Goal: Task Accomplishment & Management: Complete application form

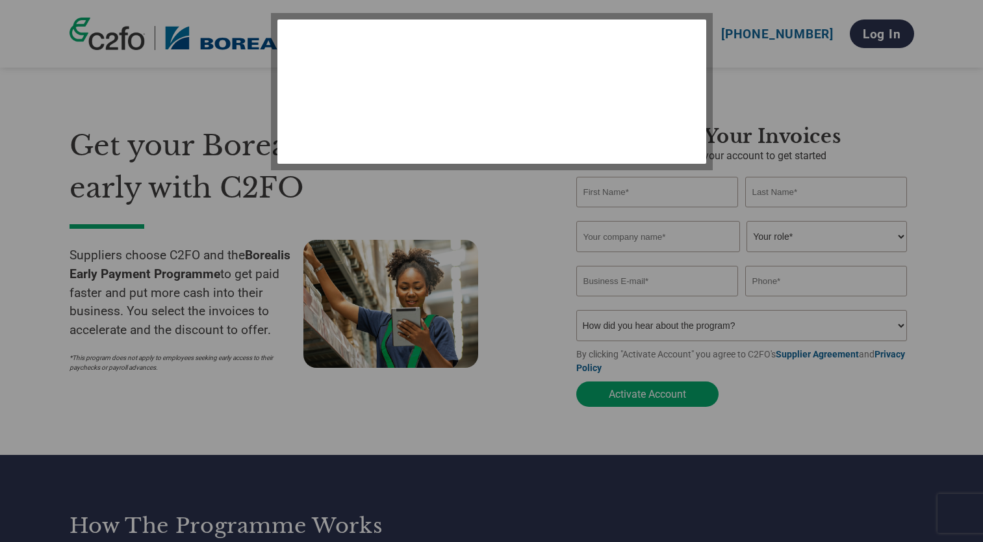
select select "en-[GEOGRAPHIC_DATA]"
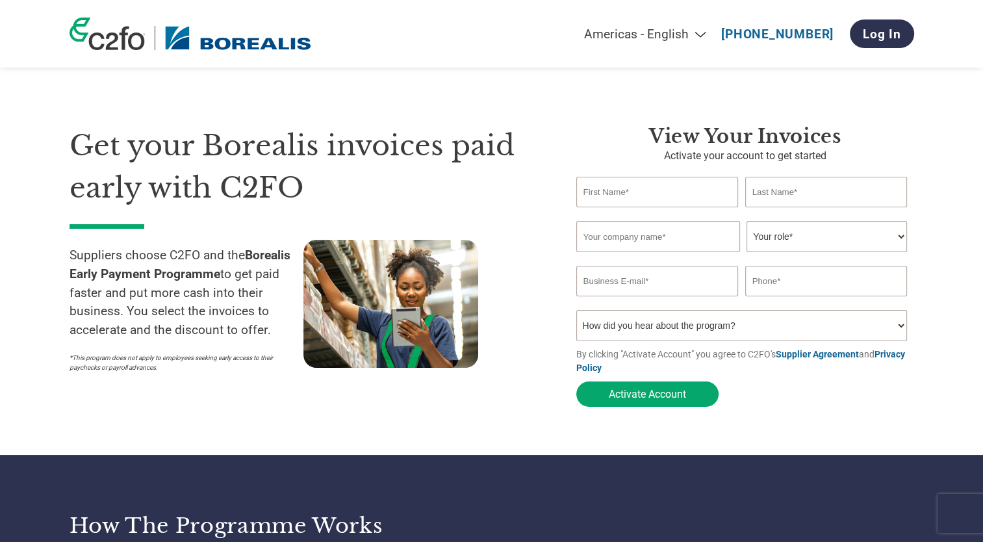
click at [636, 192] on input "text" at bounding box center [657, 192] width 162 height 31
type input "[PERSON_NAME]"
type input "Karopack"
type input "[EMAIL_ADDRESS][DOMAIN_NAME]"
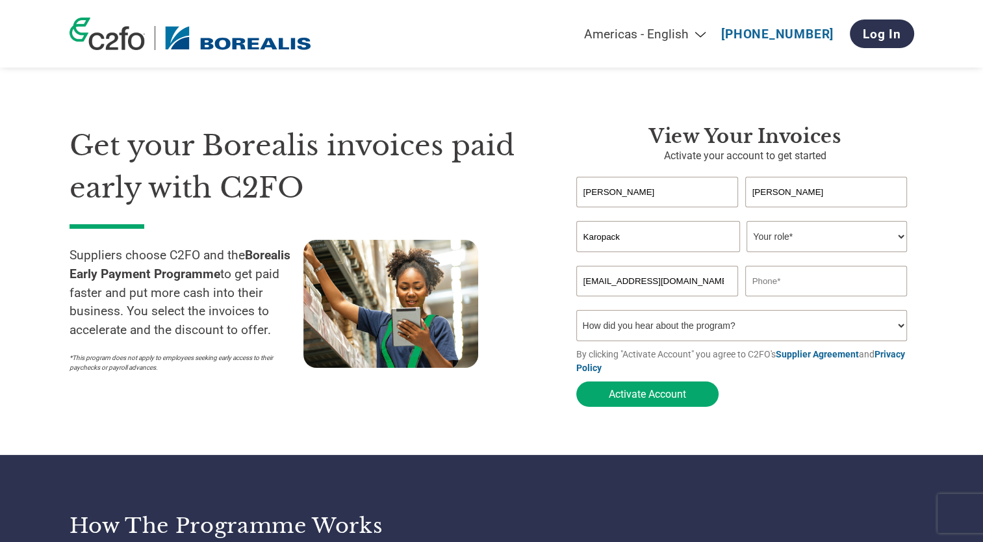
type input "0479061017"
click at [811, 238] on select "Your role* CFO Controller Credit Manager Finance Director Treasurer CEO Preside…" at bounding box center [827, 236] width 160 height 31
select select "OWNER_FOUNDER"
click at [747, 222] on select "Your role* CFO Controller Credit Manager Finance Director Treasurer CEO Preside…" at bounding box center [827, 236] width 160 height 31
click at [747, 333] on select "How did you hear about the program? Received a letter Email Social Media Online…" at bounding box center [741, 325] width 331 height 31
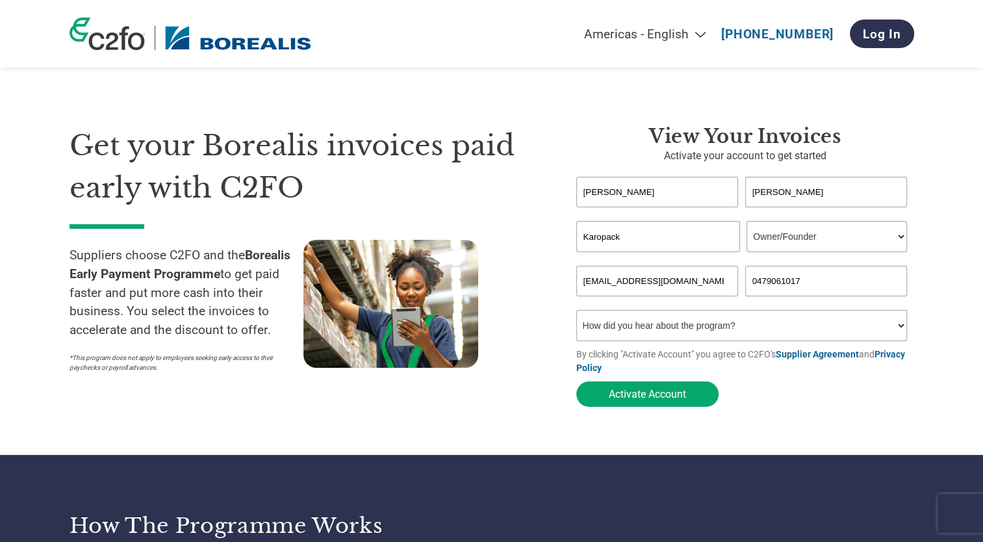
select select "Received a Letter"
click at [576, 313] on select "How did you hear about the program? Received a letter Email Social Media Online…" at bounding box center [741, 325] width 331 height 31
click at [639, 396] on button "Activate Account" at bounding box center [647, 393] width 142 height 25
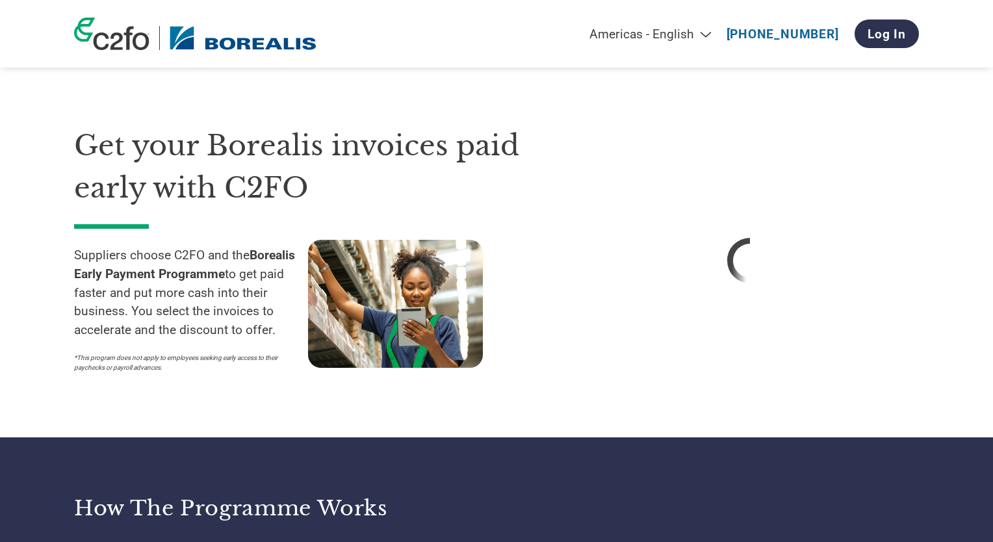
select select "en-[GEOGRAPHIC_DATA]"
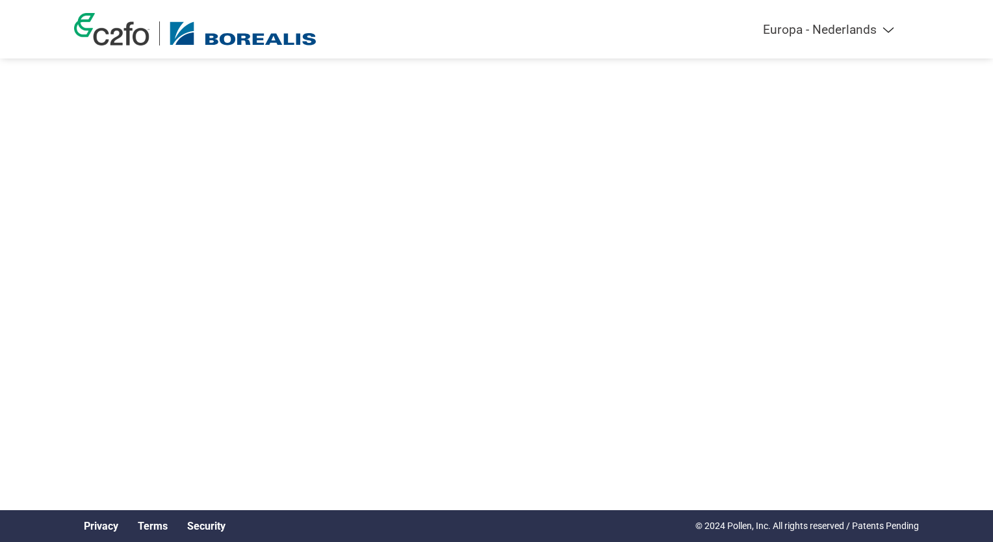
select select "nl"
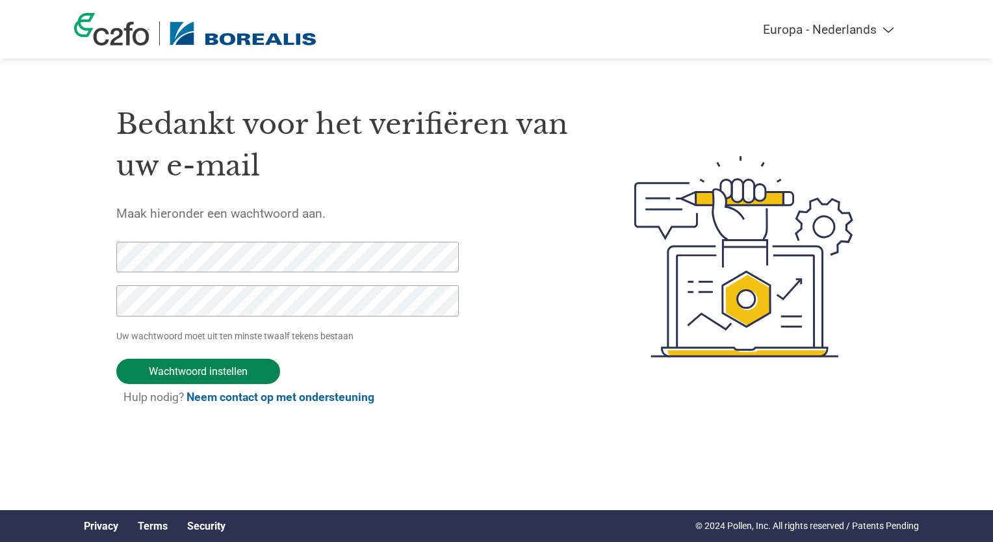
click at [194, 371] on input "Wachtwoord instellen" at bounding box center [198, 371] width 164 height 25
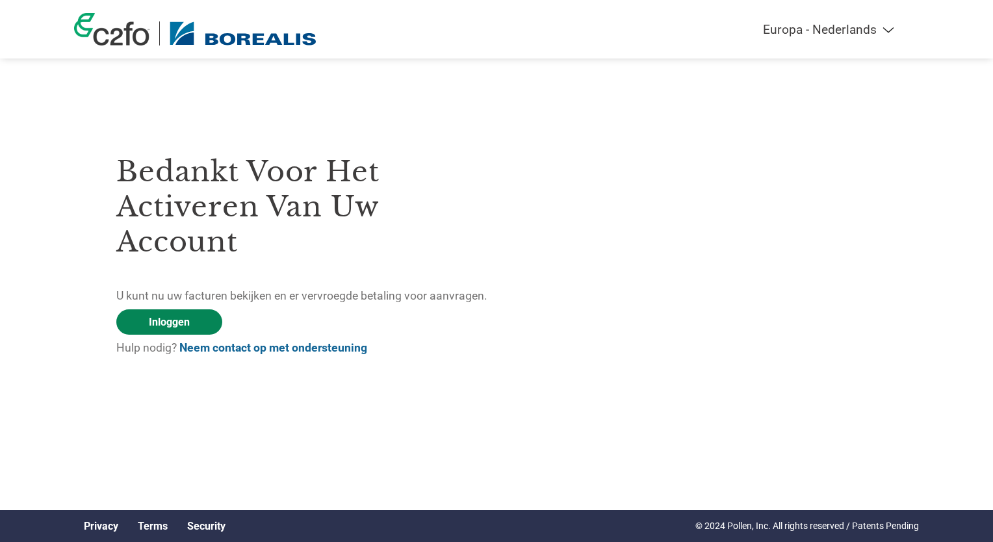
click at [164, 317] on link "Inloggen" at bounding box center [169, 321] width 106 height 25
